Goal: Information Seeking & Learning: Learn about a topic

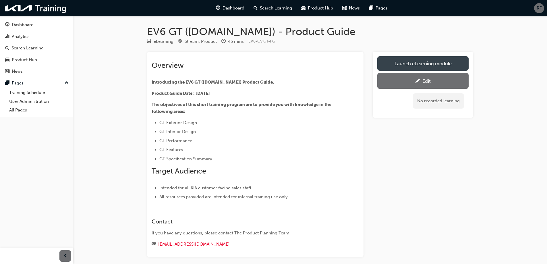
click at [411, 63] on link "Launch eLearning module" at bounding box center [422, 63] width 91 height 14
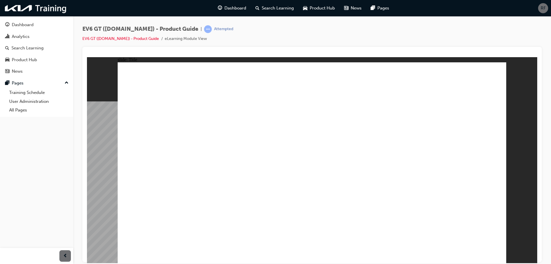
drag, startPoint x: 311, startPoint y: 214, endPoint x: 315, endPoint y: 214, distance: 3.7
click at [87, 57] on image at bounding box center [87, 57] width 0 height 0
drag, startPoint x: 500, startPoint y: 253, endPoint x: 496, endPoint y: 251, distance: 4.0
click at [499, 253] on div "Menu Resources Line 2 Module navigation Line 1 Rectangle 1 Please take a moment…" at bounding box center [312, 165] width 389 height 206
